Goal: Task Accomplishment & Management: Complete application form

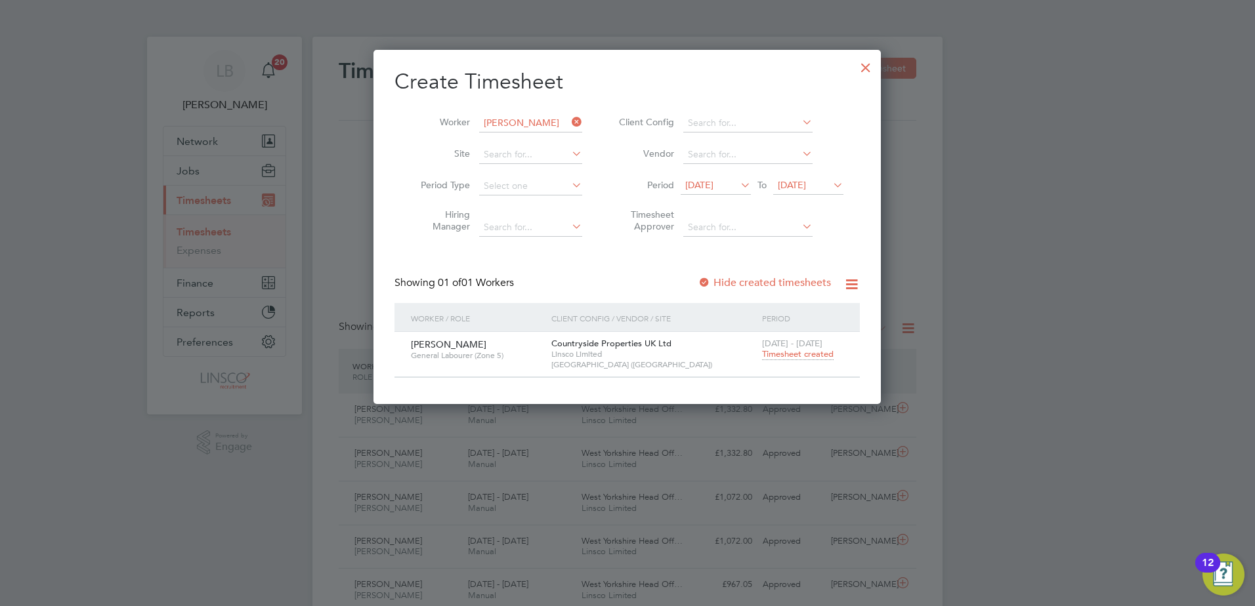
click at [851, 66] on div "Create Timesheet Worker [PERSON_NAME] Site Period Type Hiring Manager Client Co…" at bounding box center [626, 227] width 507 height 354
click at [865, 71] on div at bounding box center [866, 65] width 24 height 24
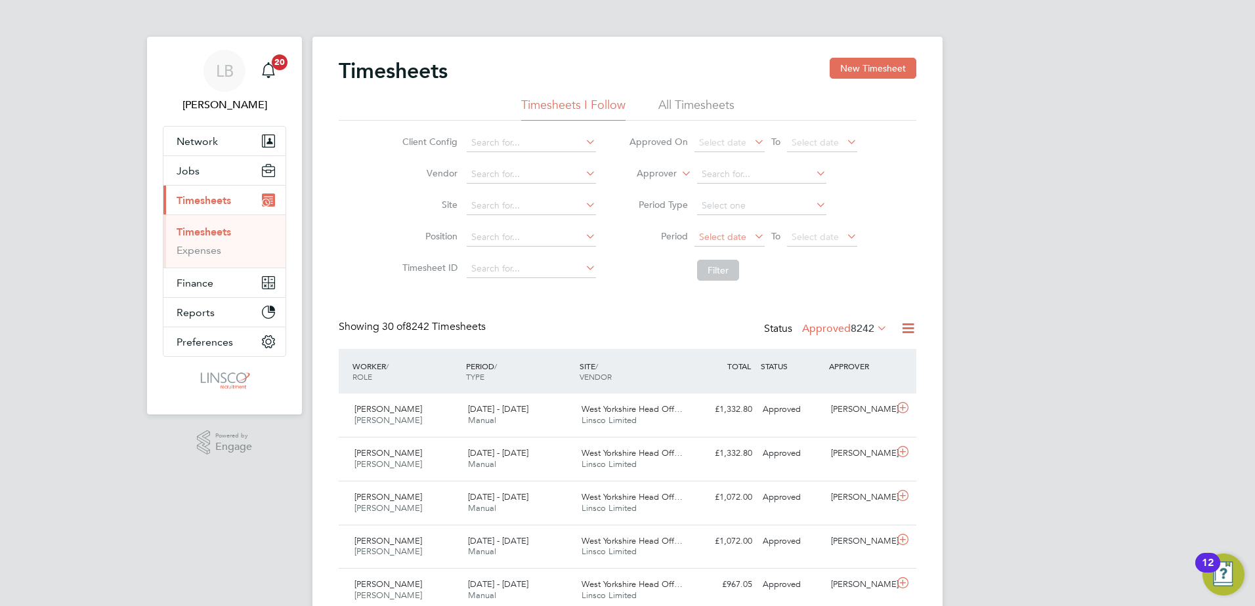
click at [745, 239] on span "Select date" at bounding box center [729, 238] width 70 height 18
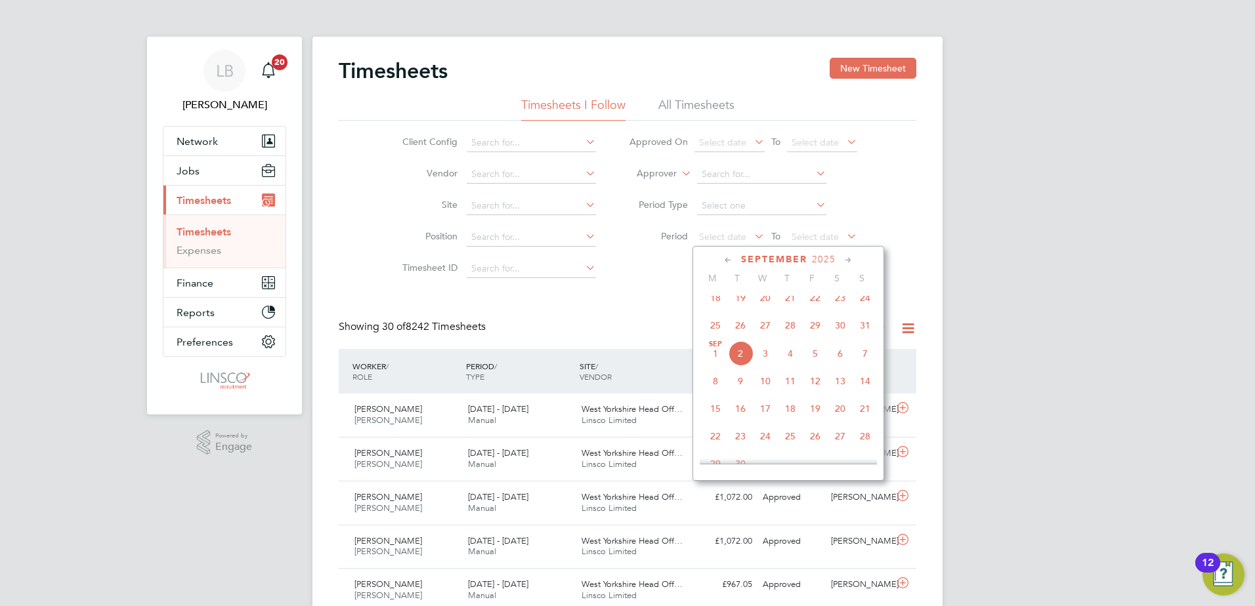
click at [716, 335] on span "25" at bounding box center [715, 325] width 25 height 25
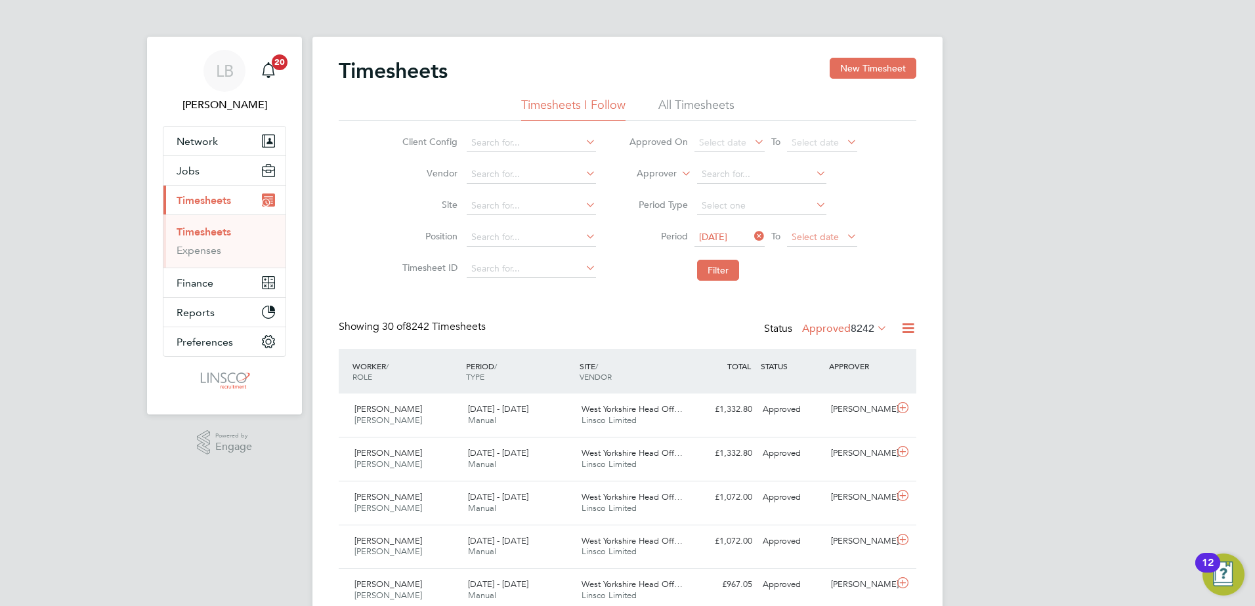
click at [799, 242] on span "Select date" at bounding box center [822, 238] width 70 height 18
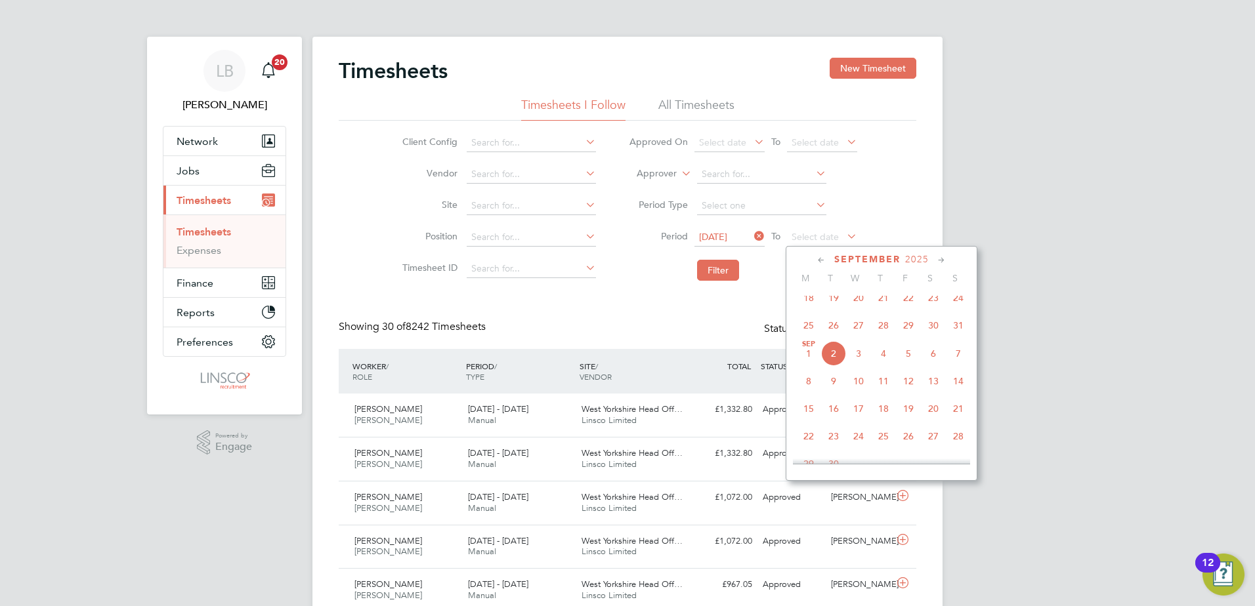
click at [950, 338] on span "31" at bounding box center [958, 325] width 25 height 25
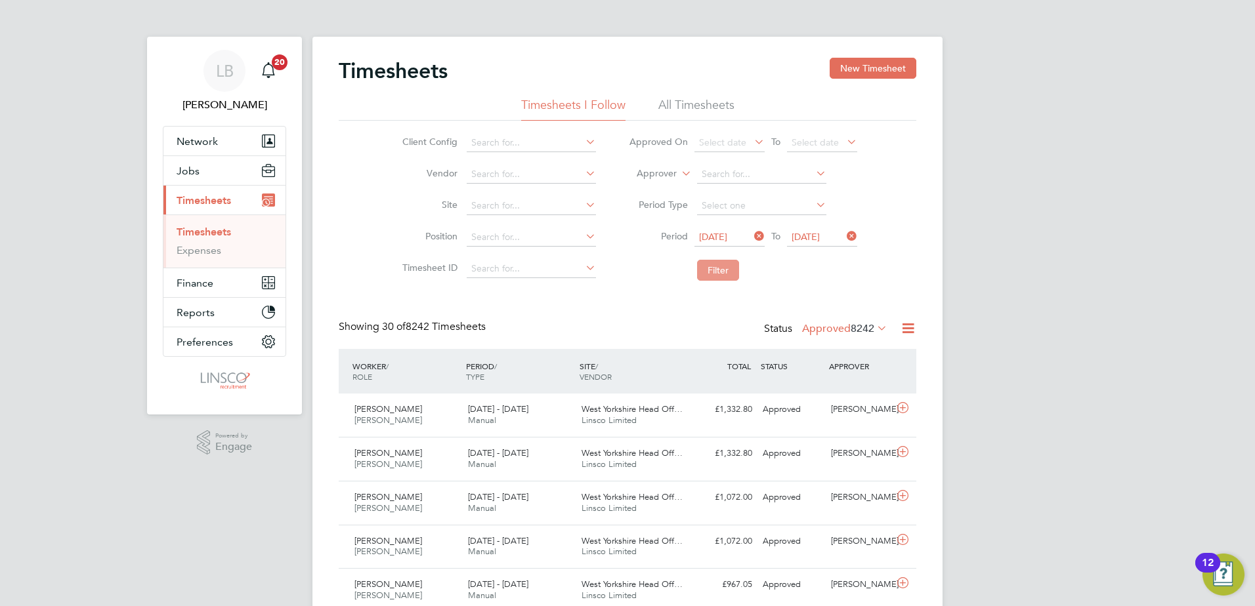
click at [711, 268] on button "Filter" at bounding box center [718, 270] width 42 height 21
click at [711, 276] on button "Filter" at bounding box center [718, 270] width 42 height 21
click at [704, 282] on li "Filter" at bounding box center [742, 270] width 261 height 34
click at [712, 276] on button "Filter" at bounding box center [718, 270] width 42 height 21
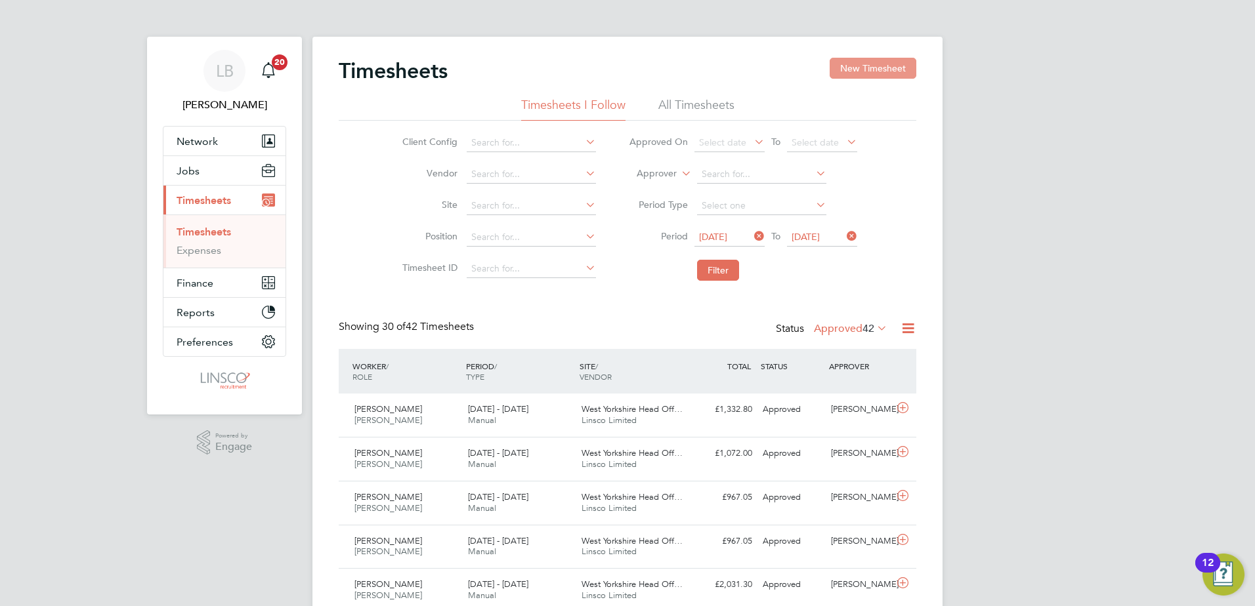
click at [855, 62] on button "New Timesheet" at bounding box center [873, 68] width 87 height 21
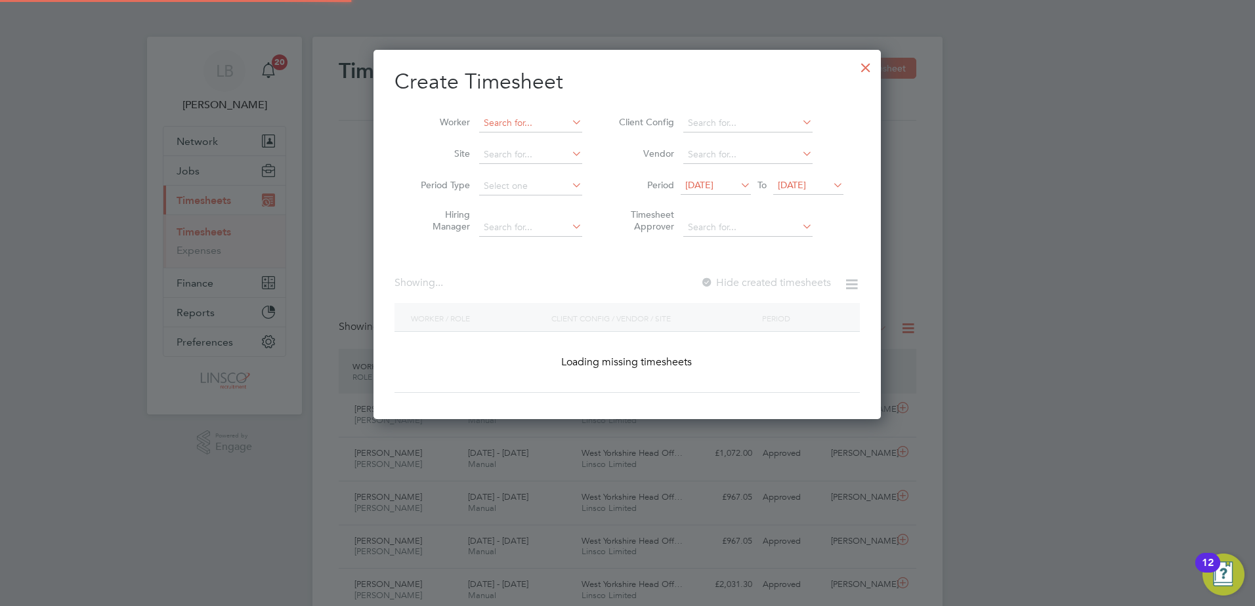
click at [536, 120] on input at bounding box center [530, 123] width 103 height 18
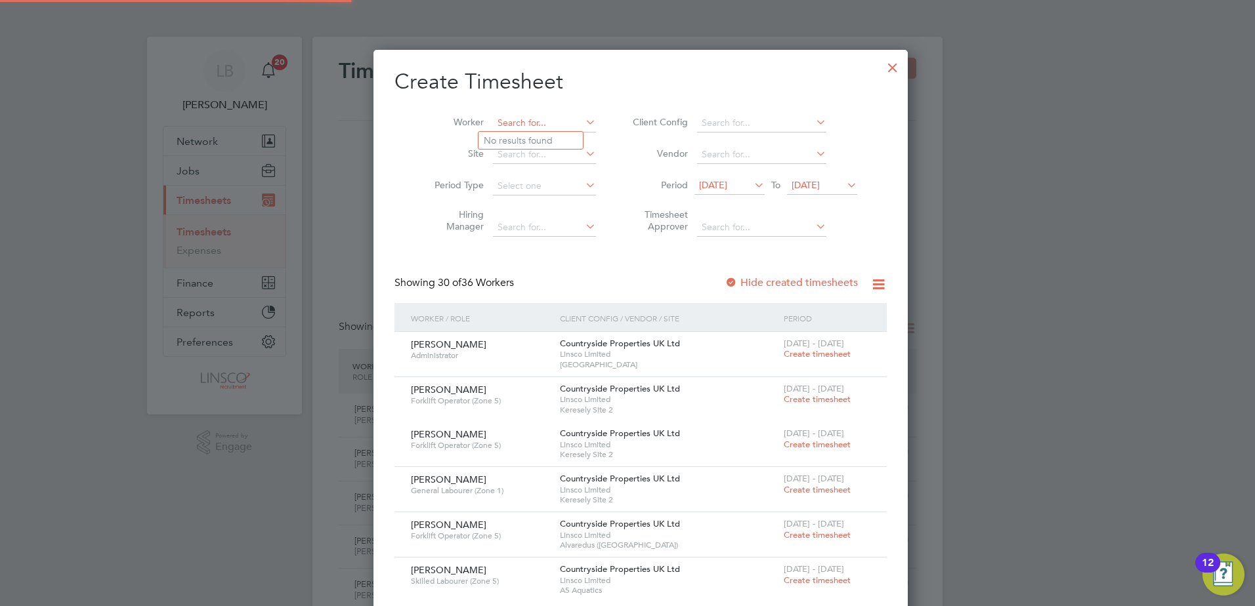
type input "\"
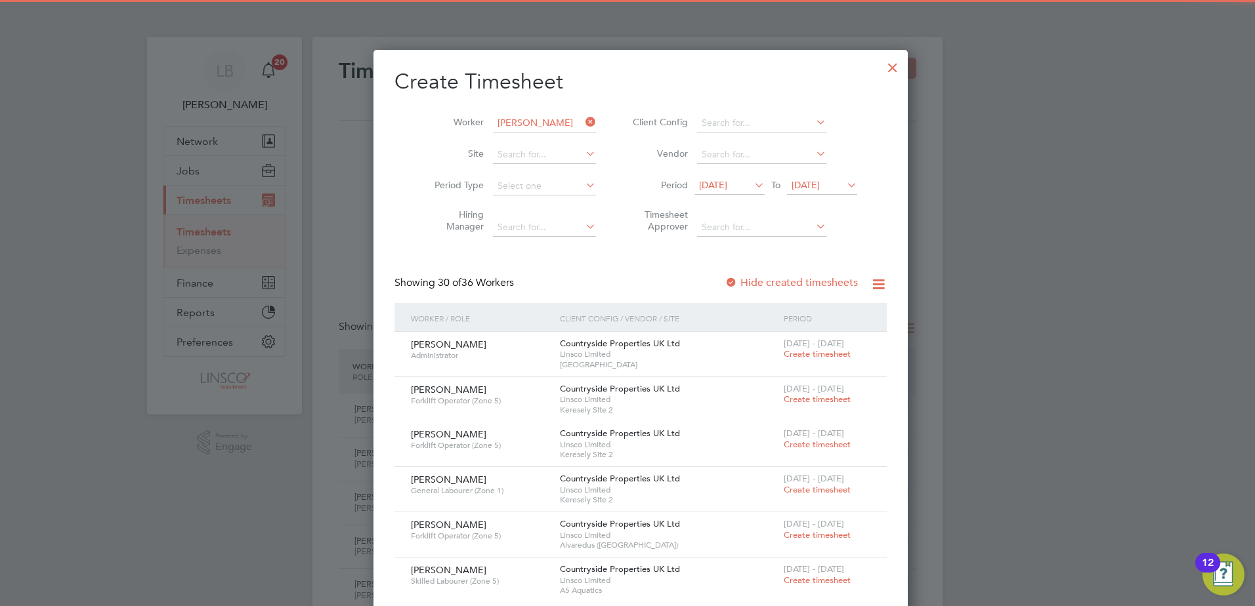
click at [547, 137] on li "[PERSON_NAME]" at bounding box center [533, 141] width 111 height 18
type input "[PERSON_NAME]"
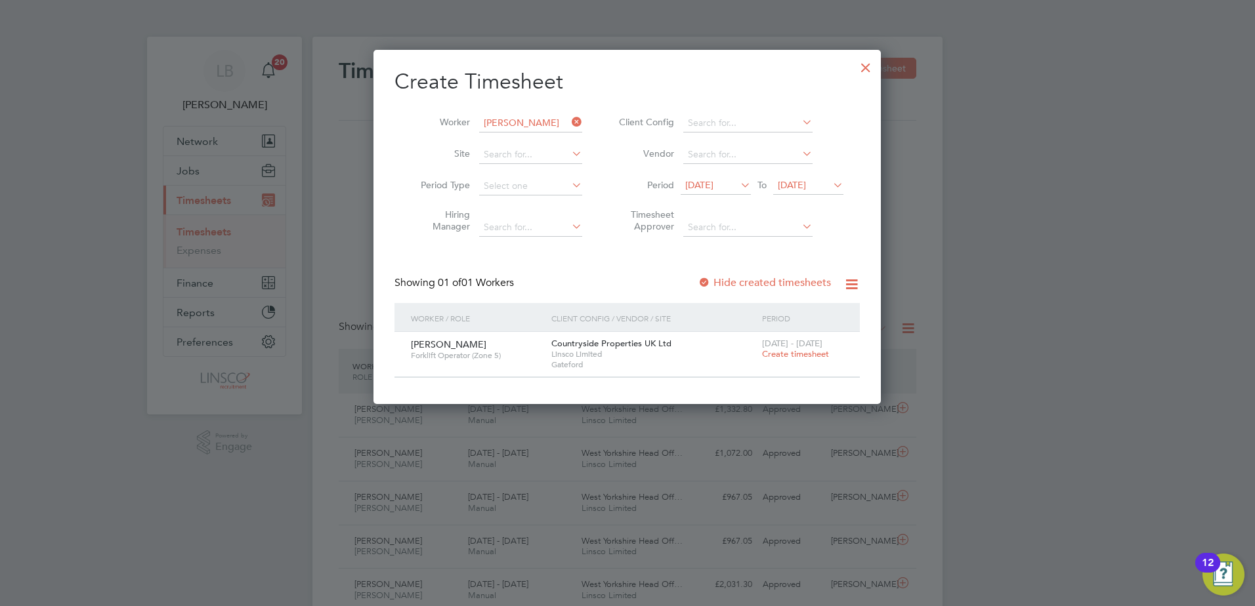
click at [713, 185] on span "[DATE]" at bounding box center [699, 185] width 28 height 12
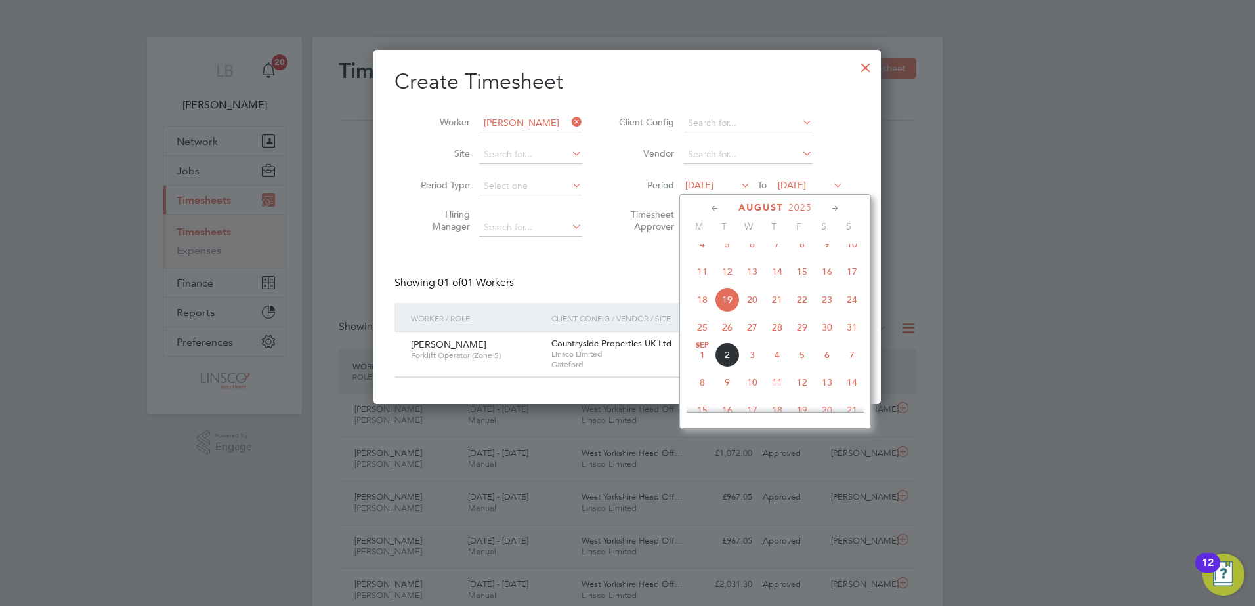
click at [697, 337] on span "25" at bounding box center [702, 327] width 25 height 25
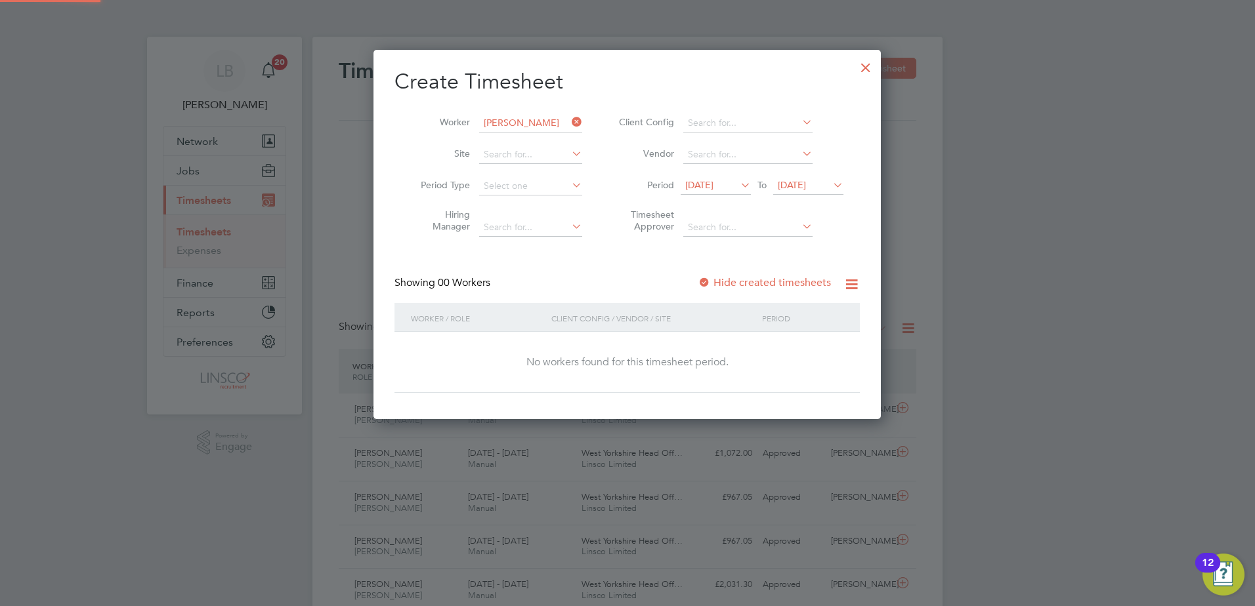
click at [811, 171] on li "Period [DATE] To [DATE]" at bounding box center [729, 187] width 261 height 32
click at [806, 181] on span "[DATE]" at bounding box center [792, 185] width 28 height 12
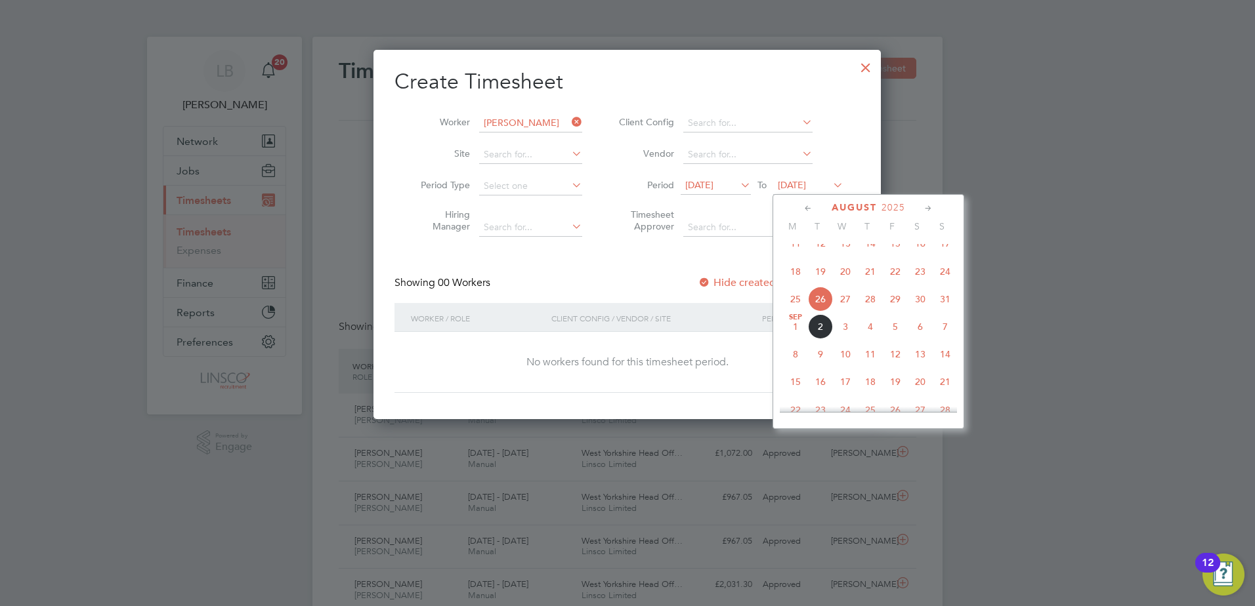
click at [933, 312] on span "31" at bounding box center [945, 299] width 25 height 25
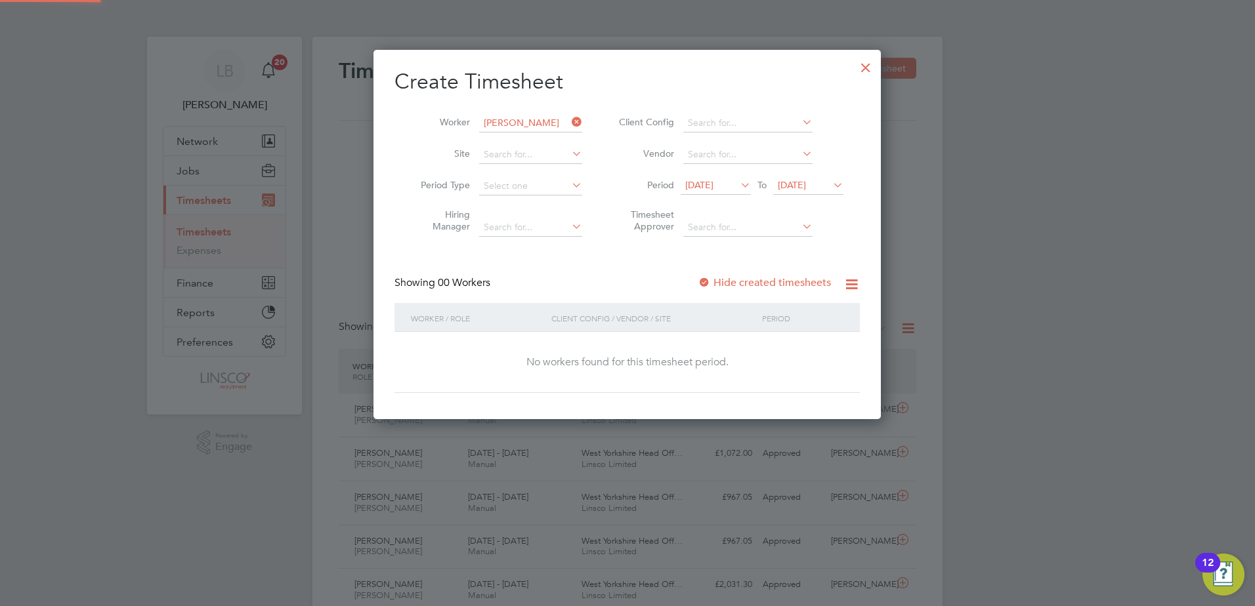
drag, startPoint x: 755, startPoint y: 295, endPoint x: 756, endPoint y: 279, distance: 16.4
click at [754, 295] on div "Showing 00 Workers Hide created timesheets" at bounding box center [626, 289] width 465 height 27
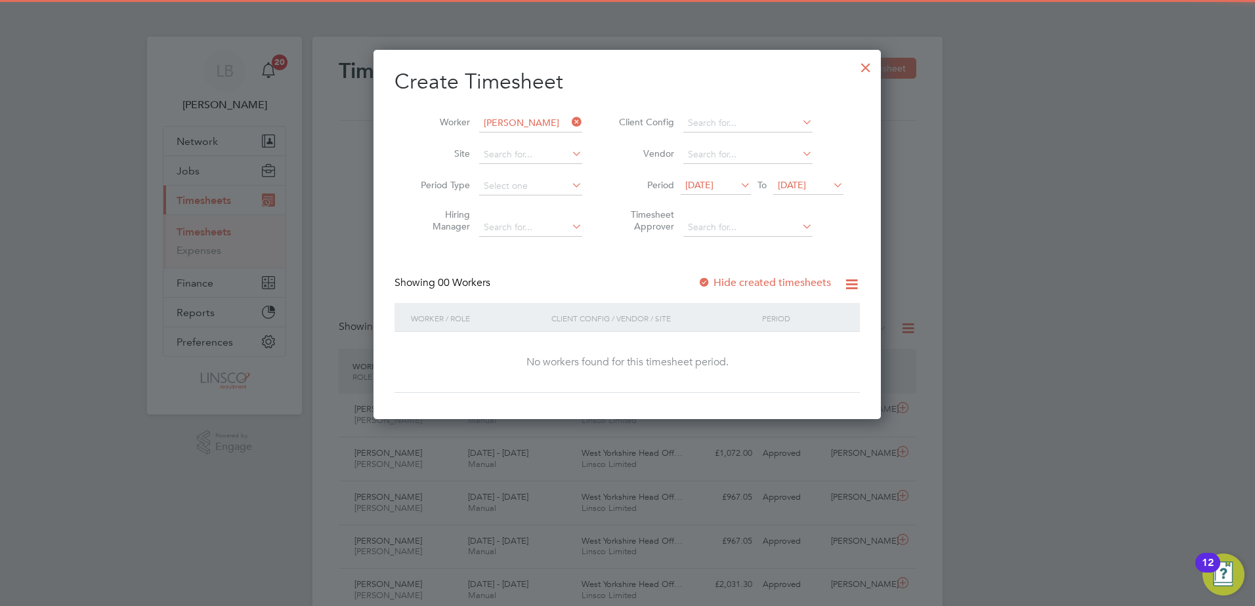
click at [756, 279] on label "Hide created timesheets" at bounding box center [764, 282] width 133 height 13
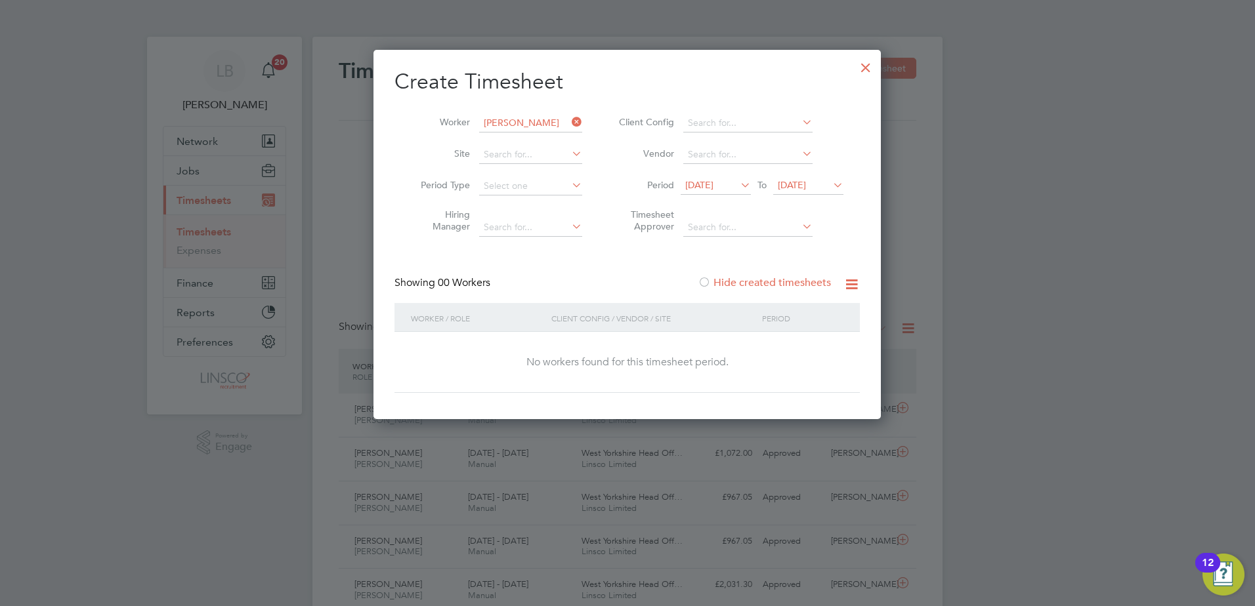
click at [756, 279] on label "Hide created timesheets" at bounding box center [764, 282] width 133 height 13
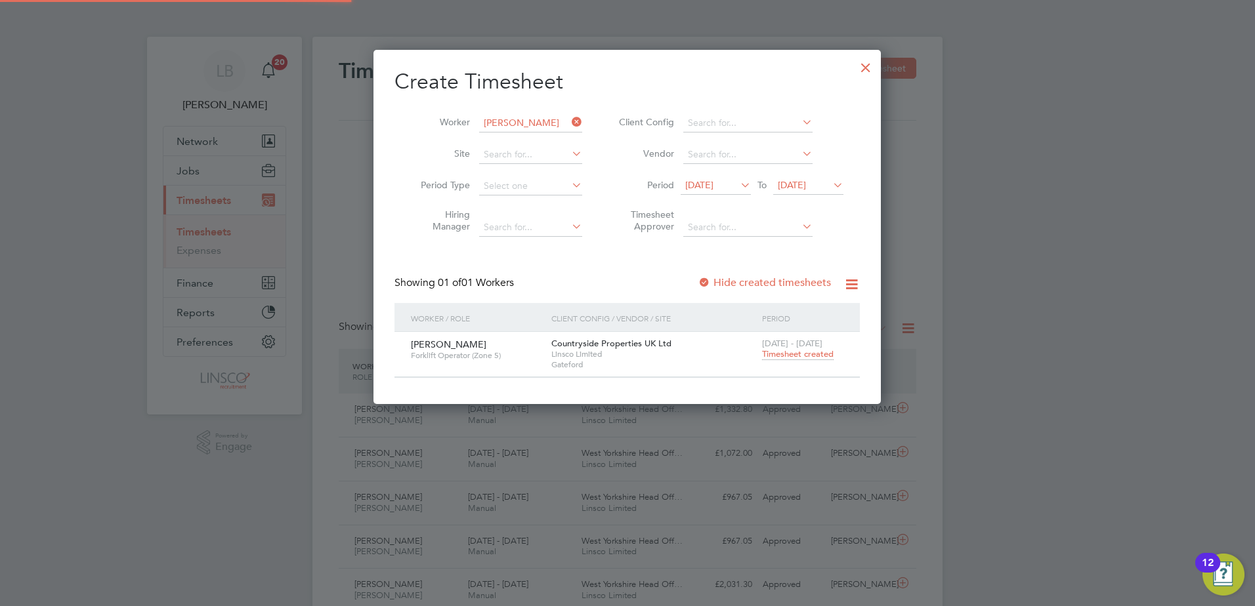
click at [797, 365] on div "[DATE] - [DATE] Timesheet created" at bounding box center [803, 349] width 88 height 35
click at [794, 351] on span "Timesheet created" at bounding box center [798, 355] width 72 height 12
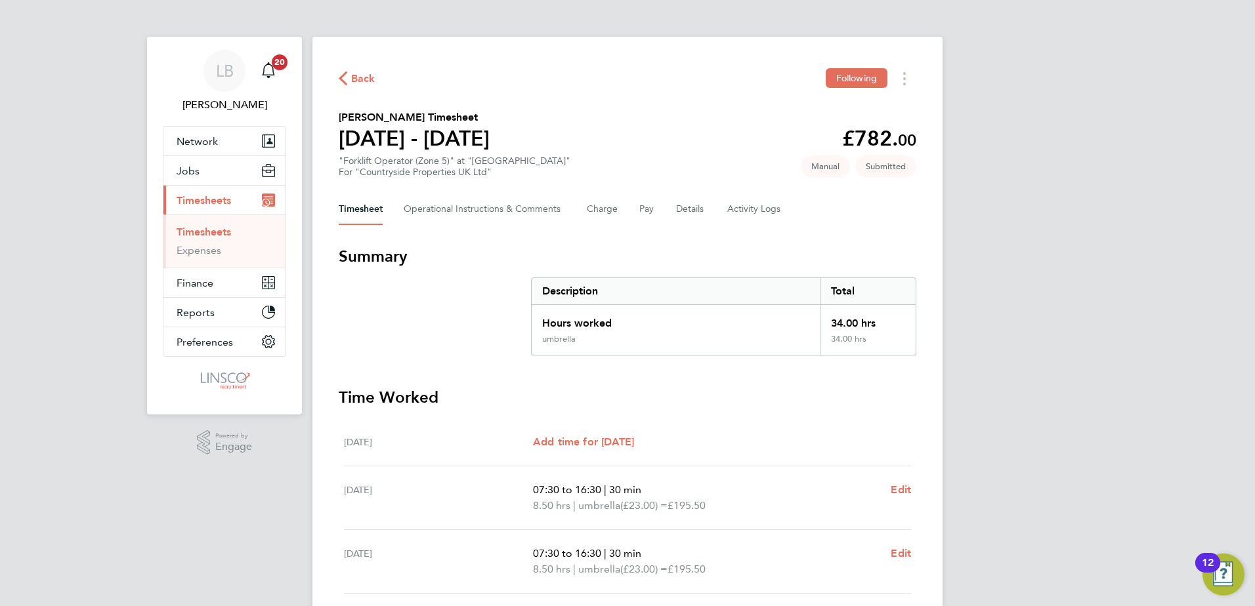
click at [340, 74] on icon "button" at bounding box center [343, 79] width 9 height 14
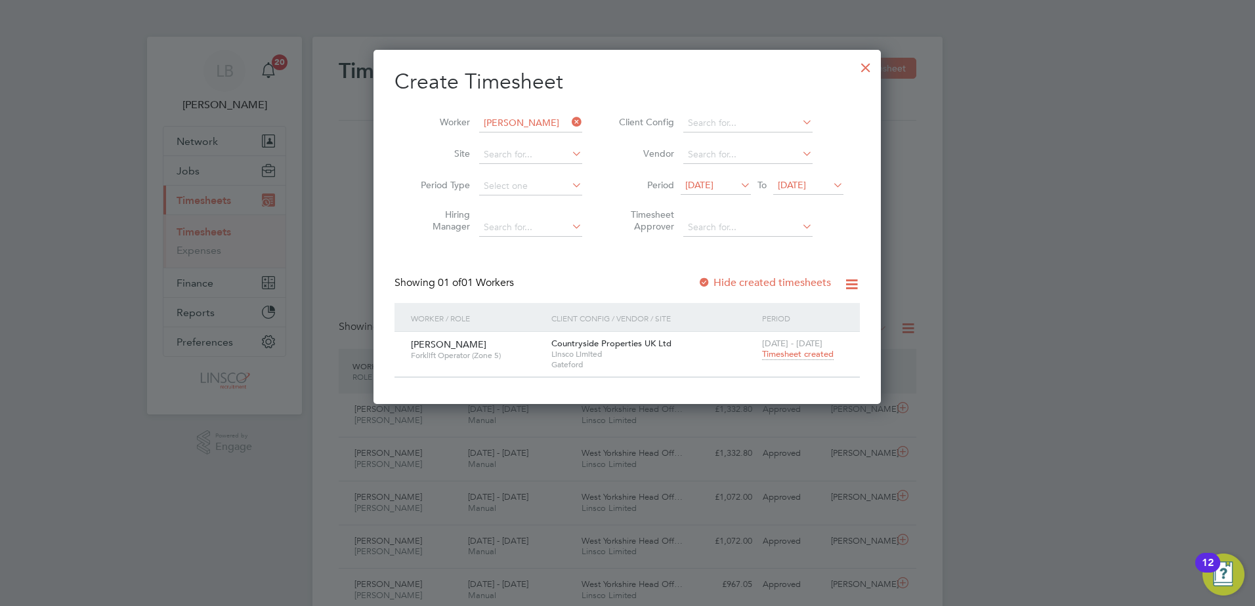
click at [868, 62] on div at bounding box center [866, 65] width 24 height 24
